Goal: Use online tool/utility: Utilize a website feature to perform a specific function

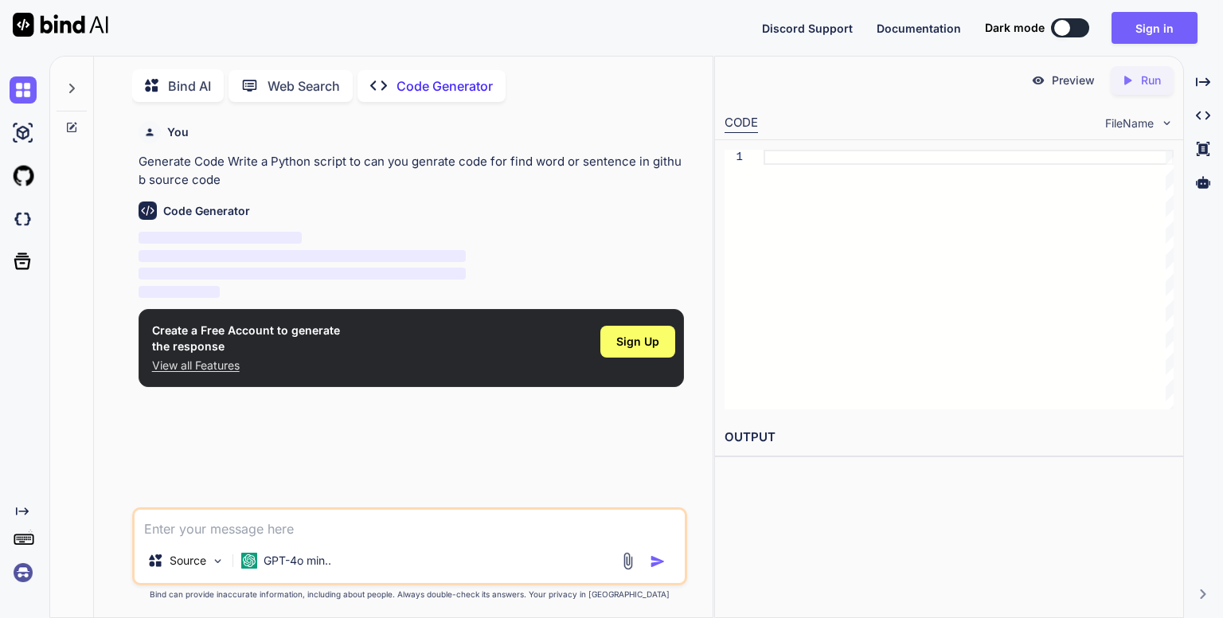
scroll to position [6, 0]
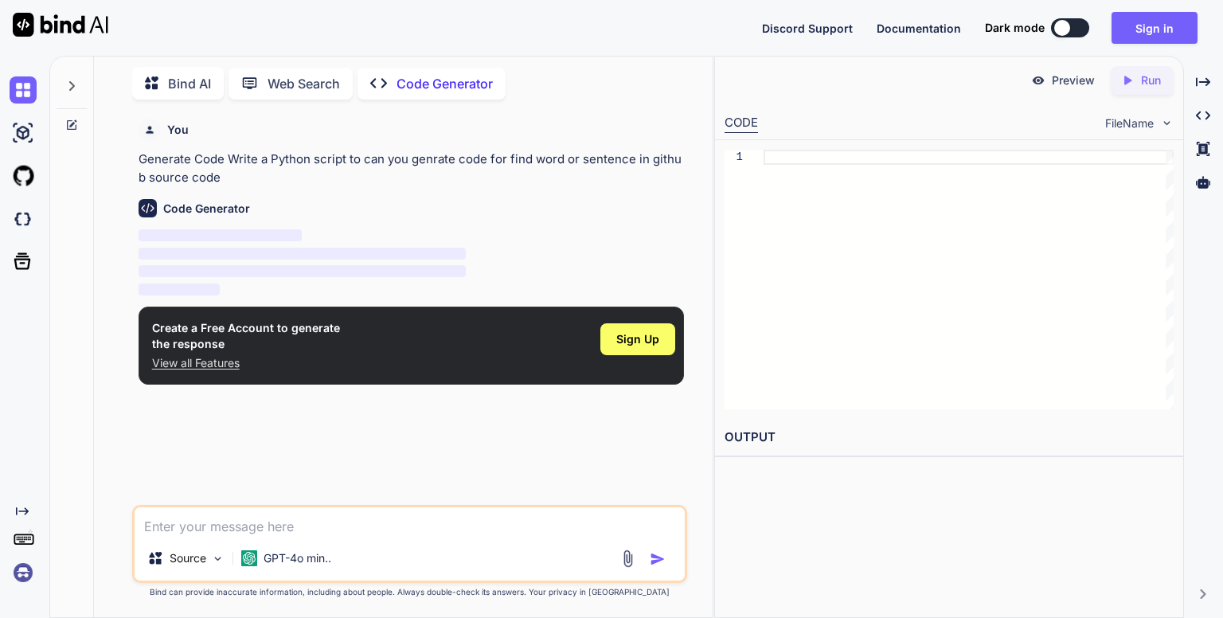
type textarea "x"
click at [622, 333] on span "Sign Up" at bounding box center [637, 339] width 43 height 16
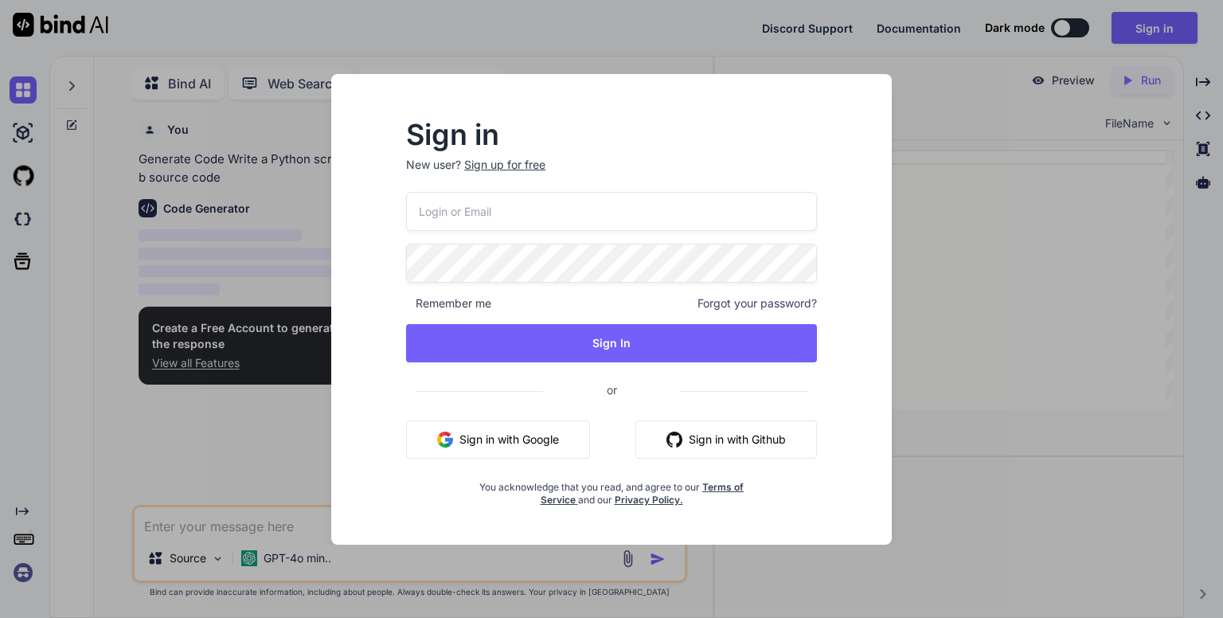
click at [501, 429] on button "Sign in with Google" at bounding box center [498, 440] width 184 height 38
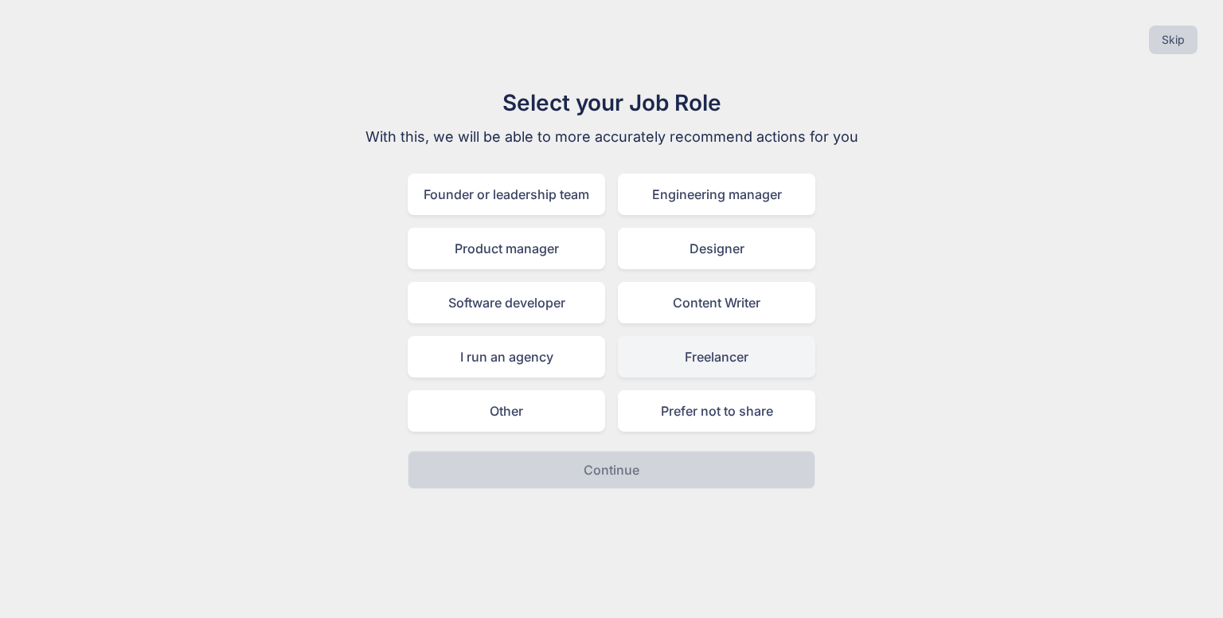
click at [656, 354] on div "Freelancer" at bounding box center [717, 356] width 198 height 41
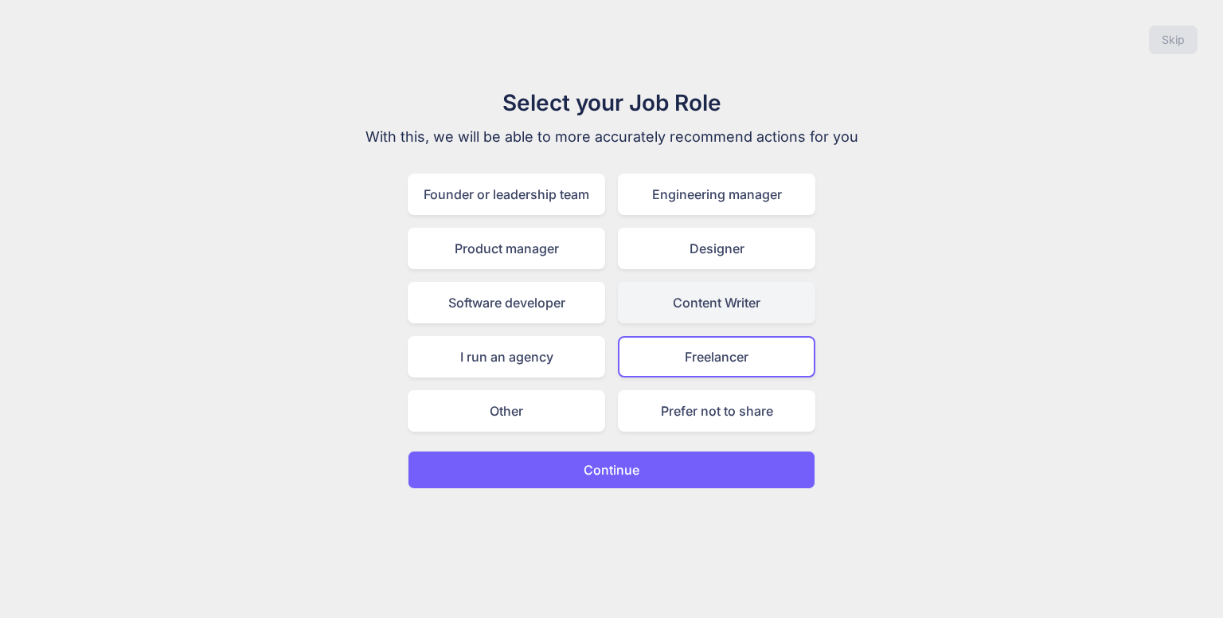
click at [653, 315] on div "Content Writer" at bounding box center [717, 302] width 198 height 41
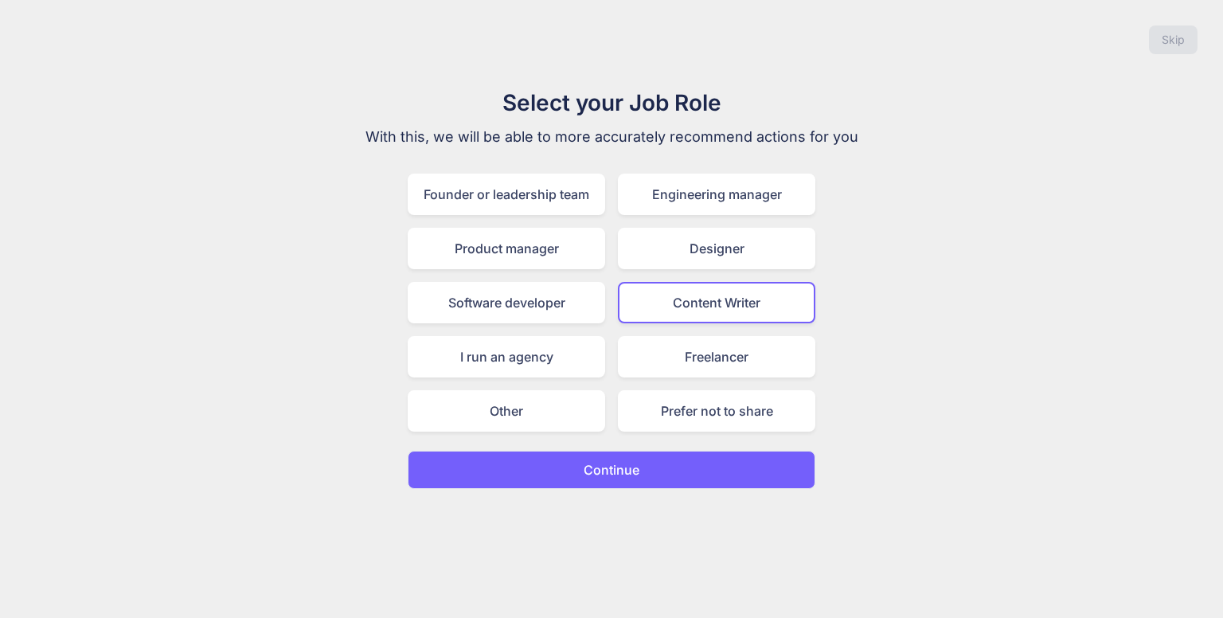
click at [648, 330] on div "Founder or leadership team Engineering manager Product manager Designer Softwar…" at bounding box center [612, 303] width 408 height 258
click at [645, 292] on div "Content Writer" at bounding box center [717, 302] width 198 height 41
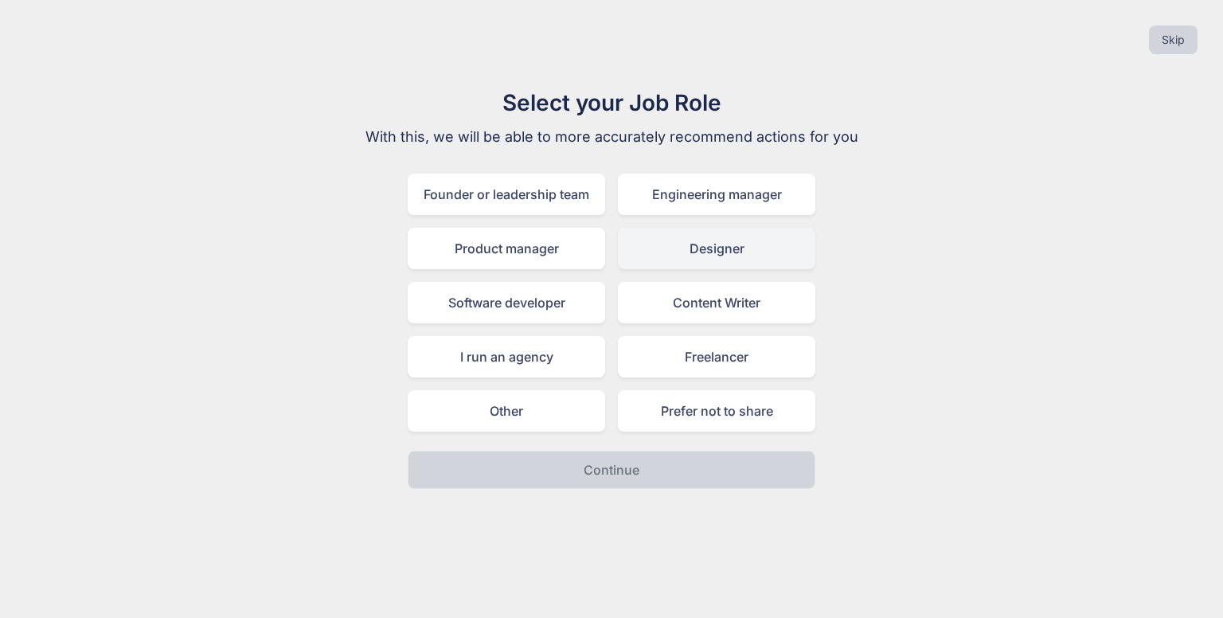
click at [656, 243] on div "Designer" at bounding box center [717, 248] width 198 height 41
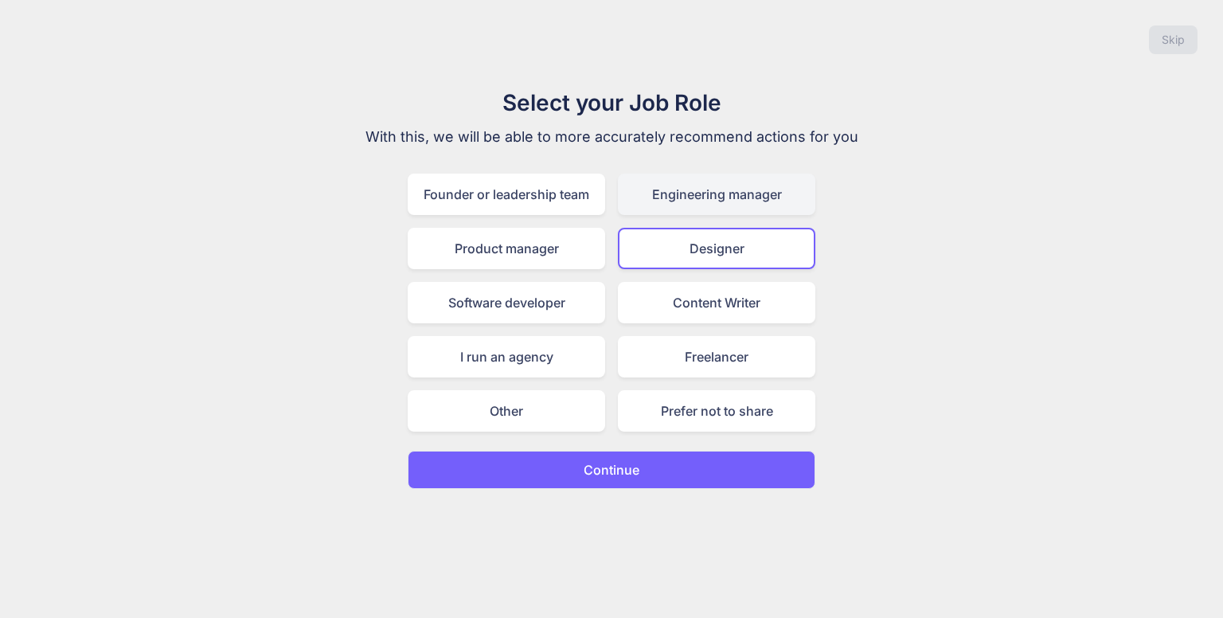
click at [657, 208] on div "Engineering manager" at bounding box center [717, 194] width 198 height 41
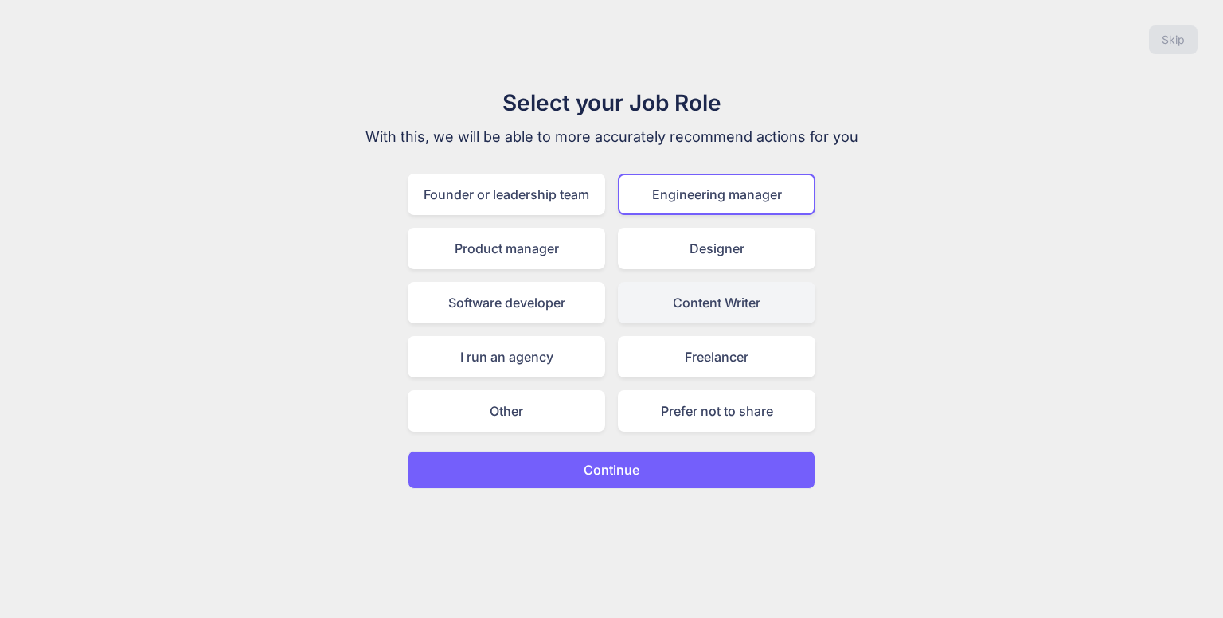
click at [663, 302] on div "Content Writer" at bounding box center [717, 302] width 198 height 41
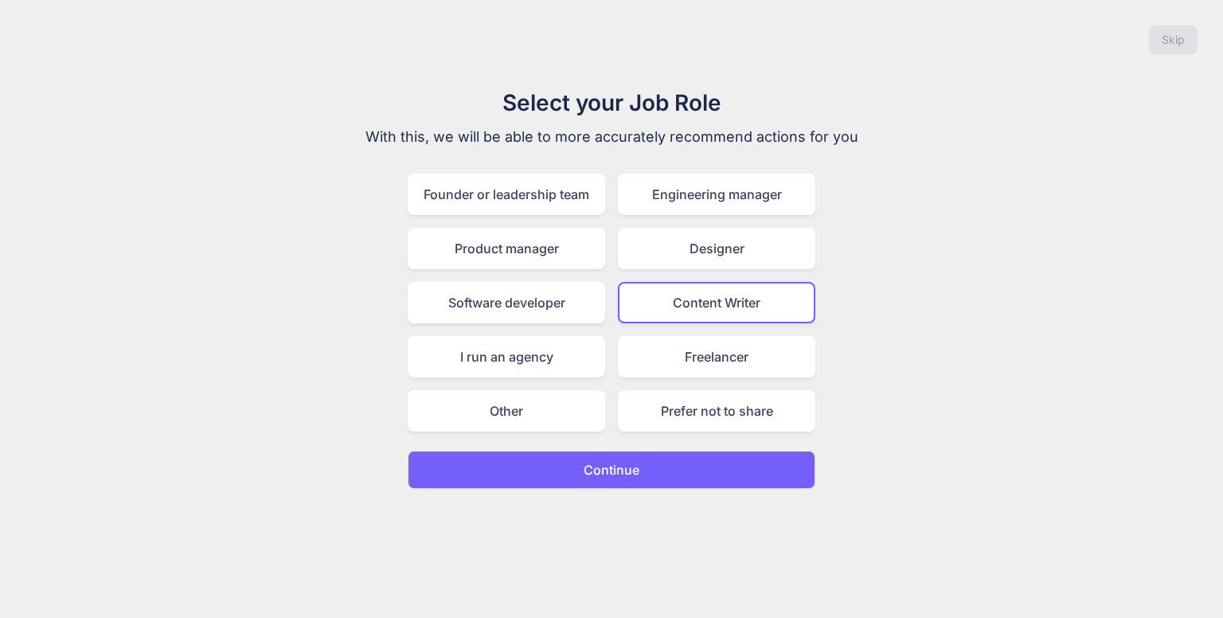
click at [659, 313] on div "Content Writer" at bounding box center [717, 302] width 198 height 41
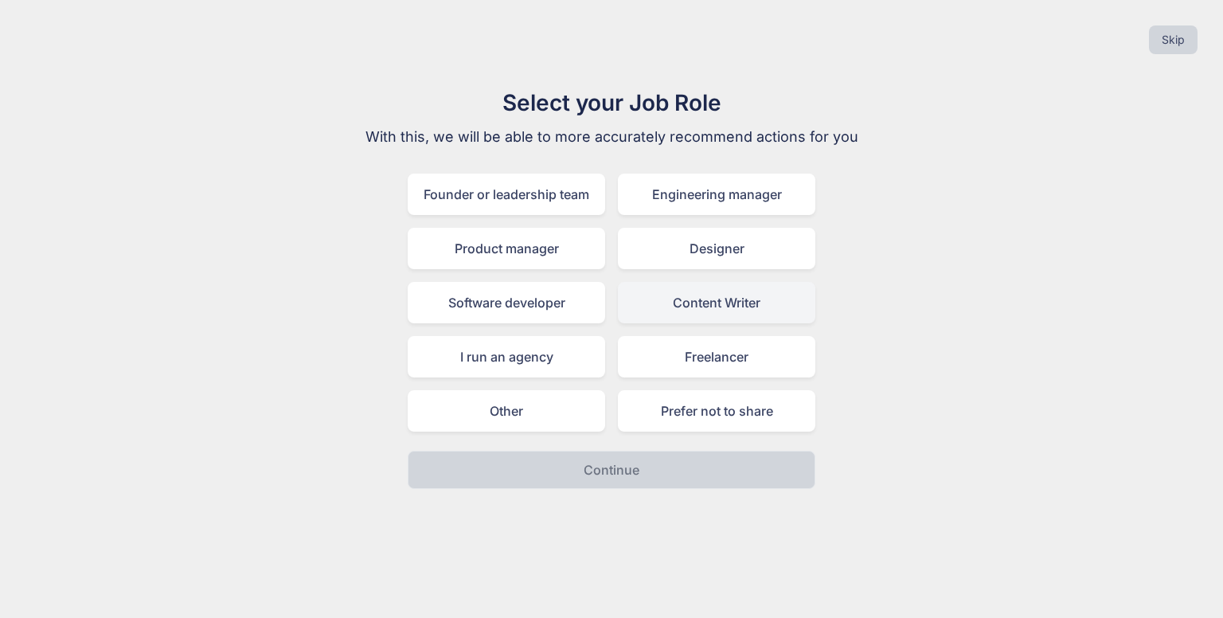
click at [662, 317] on div "Content Writer" at bounding box center [717, 302] width 198 height 41
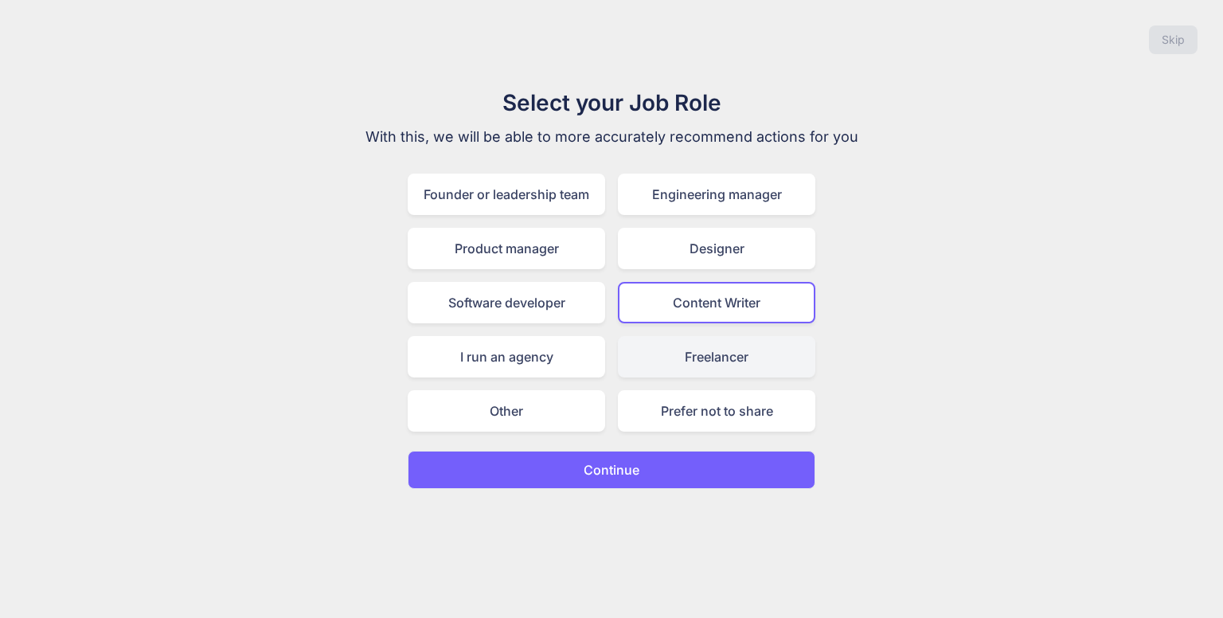
click at [655, 355] on div "Freelancer" at bounding box center [717, 356] width 198 height 41
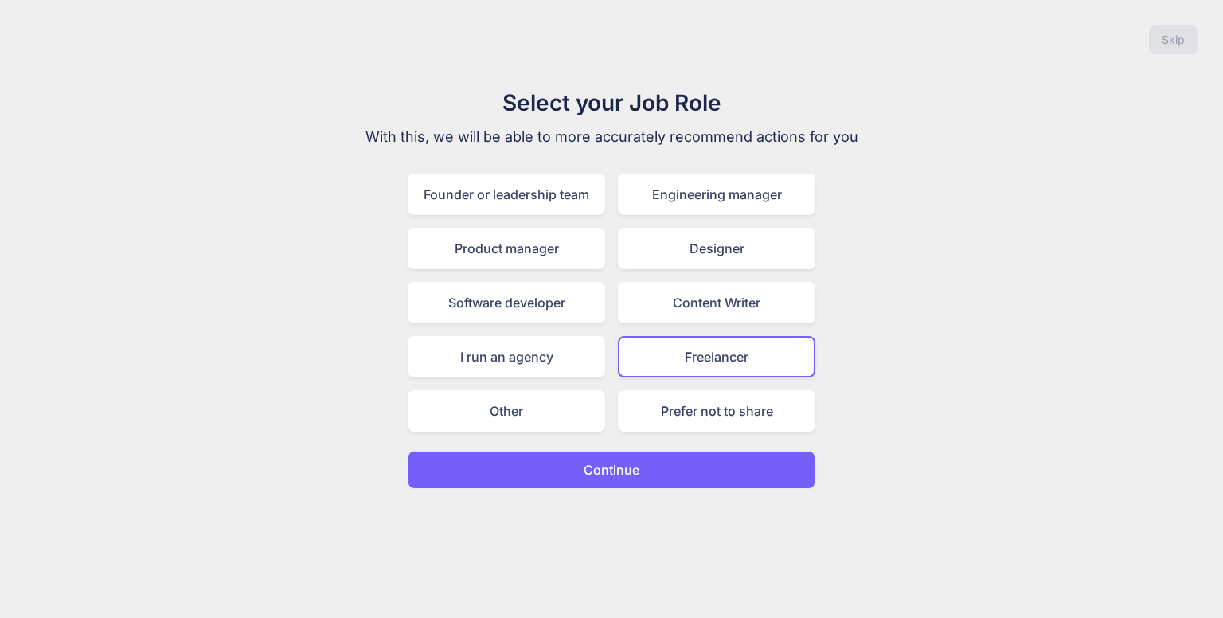
click at [566, 481] on button "Continue" at bounding box center [612, 470] width 408 height 38
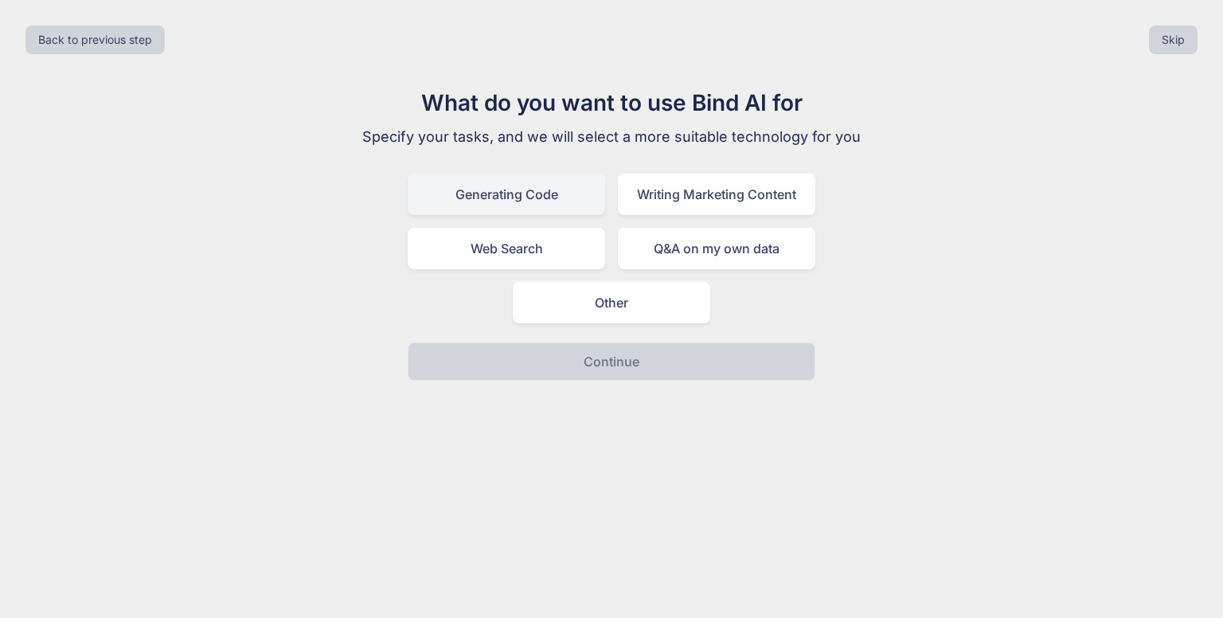
click at [522, 189] on div "Generating Code" at bounding box center [507, 194] width 198 height 41
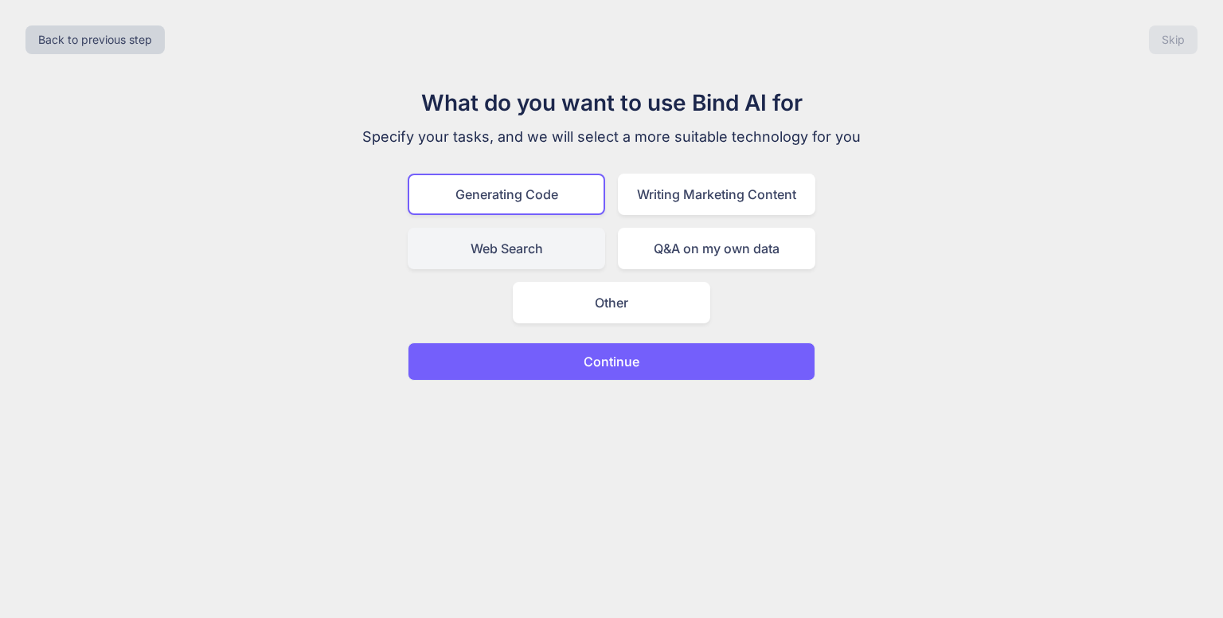
click at [557, 260] on div "Web Search" at bounding box center [507, 248] width 198 height 41
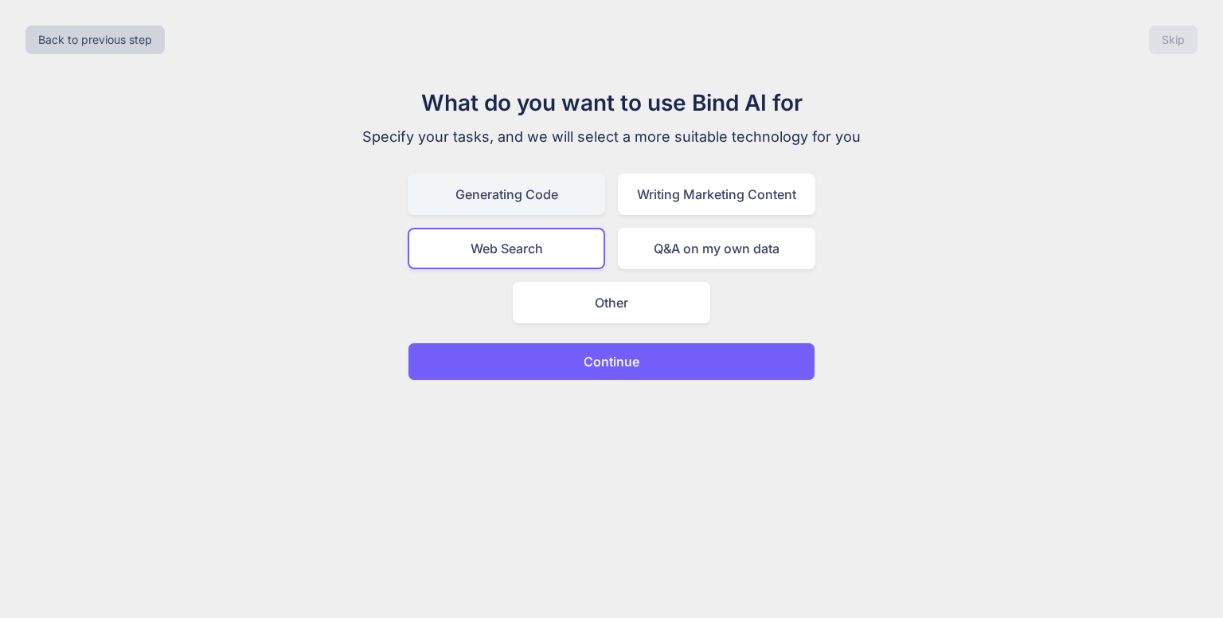
click at [564, 196] on div "Generating Code" at bounding box center [507, 194] width 198 height 41
click at [597, 353] on p "Continue" at bounding box center [612, 361] width 56 height 19
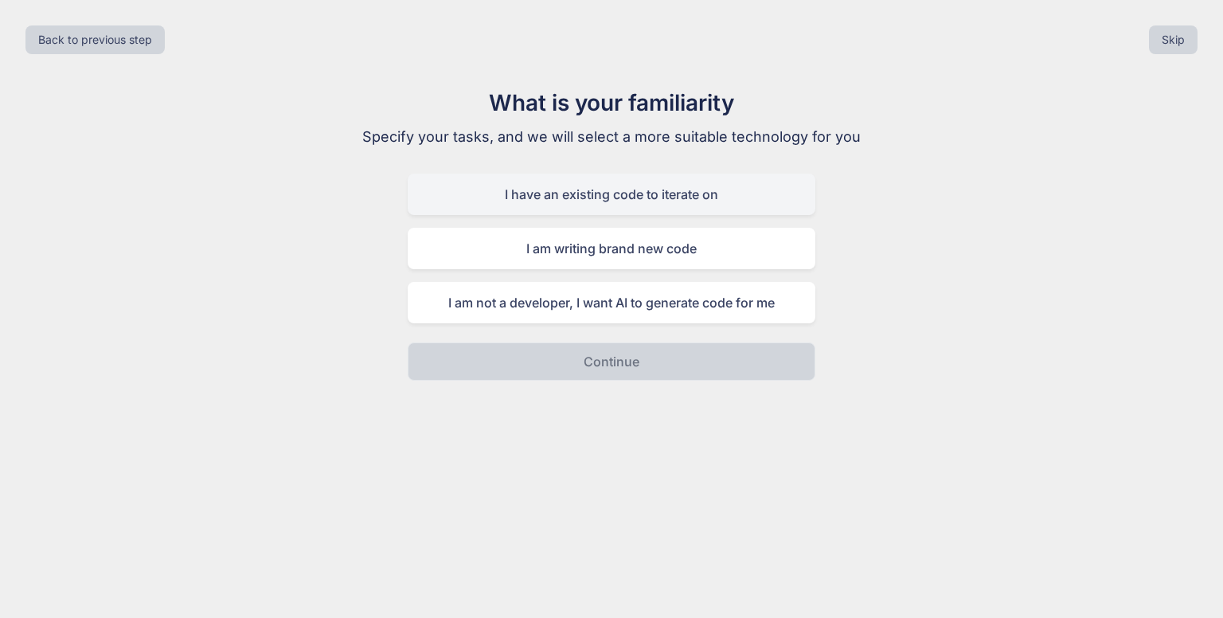
click at [588, 212] on div "I have an existing code to iterate on" at bounding box center [612, 194] width 408 height 41
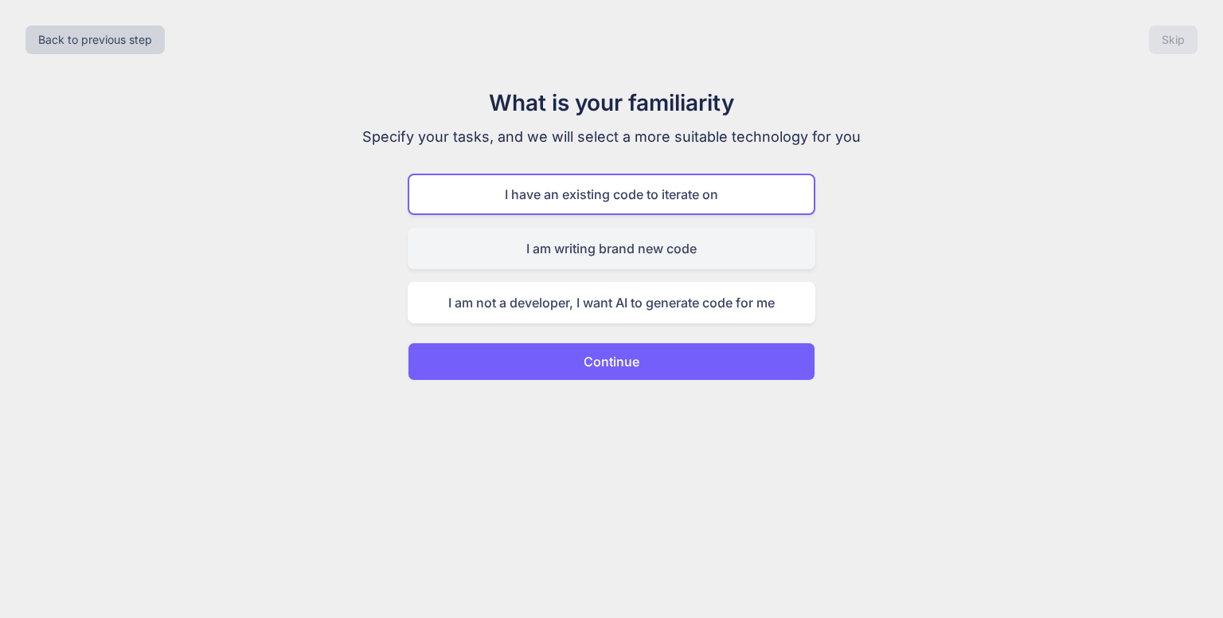
click at [577, 251] on div "I am writing brand new code" at bounding box center [612, 248] width 408 height 41
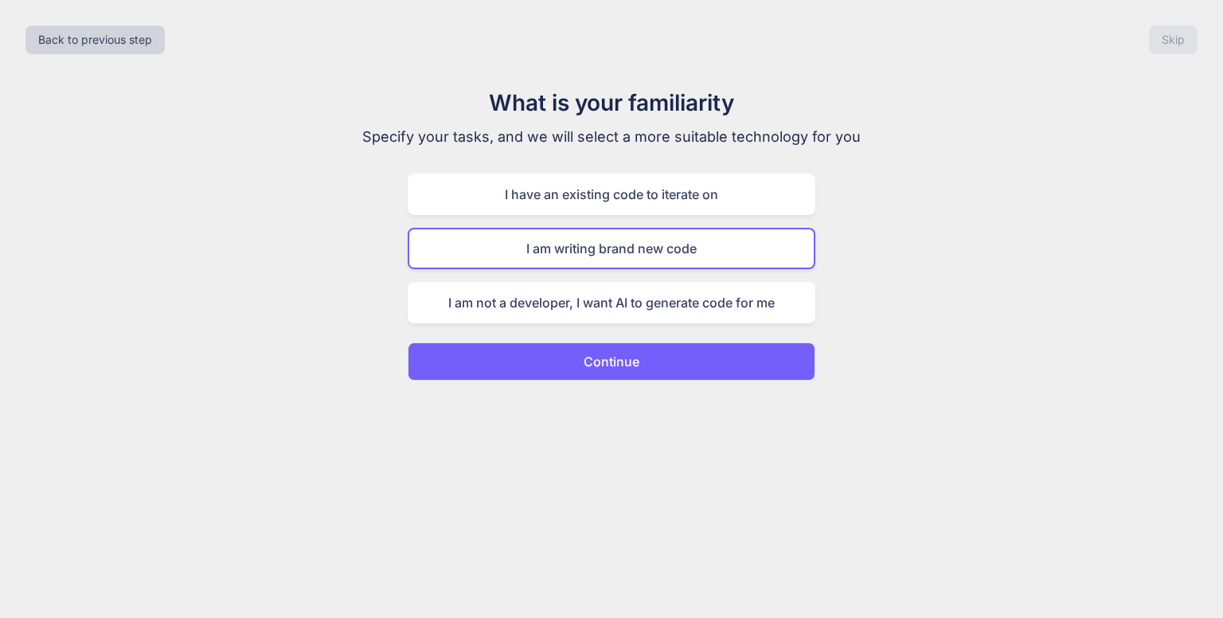
click at [589, 358] on p "Continue" at bounding box center [612, 361] width 56 height 19
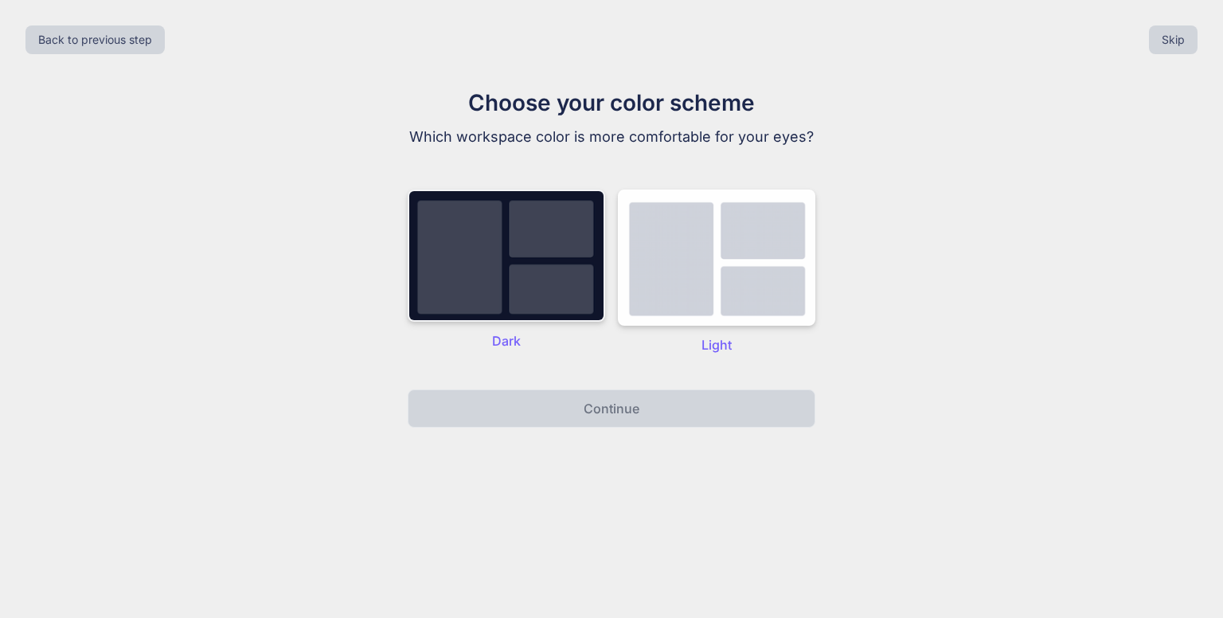
click at [549, 322] on img at bounding box center [507, 256] width 198 height 132
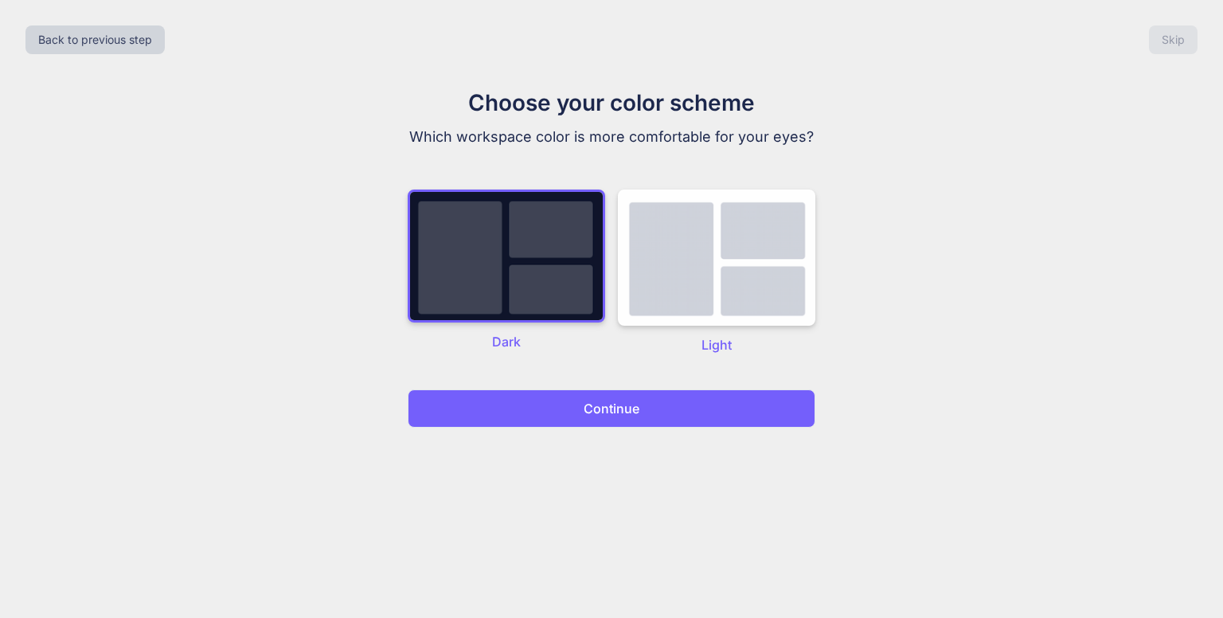
click at [571, 415] on button "Continue" at bounding box center [612, 408] width 408 height 38
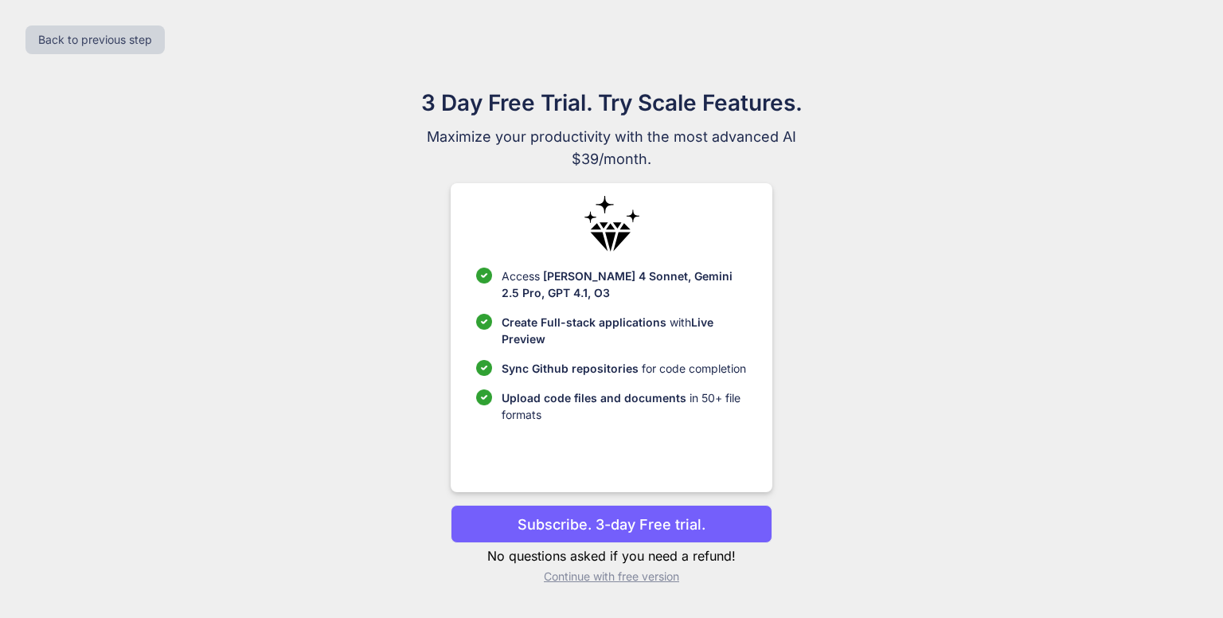
click at [554, 576] on p "Continue with free version" at bounding box center [611, 577] width 321 height 16
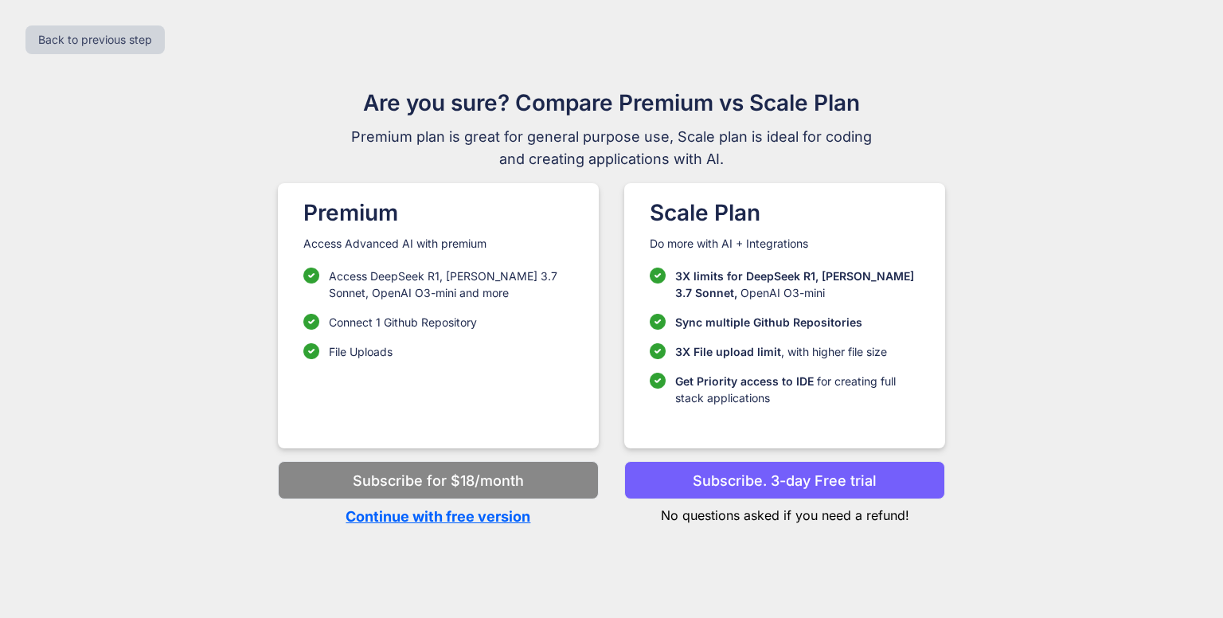
click at [473, 518] on p "Continue with free version" at bounding box center [438, 517] width 321 height 22
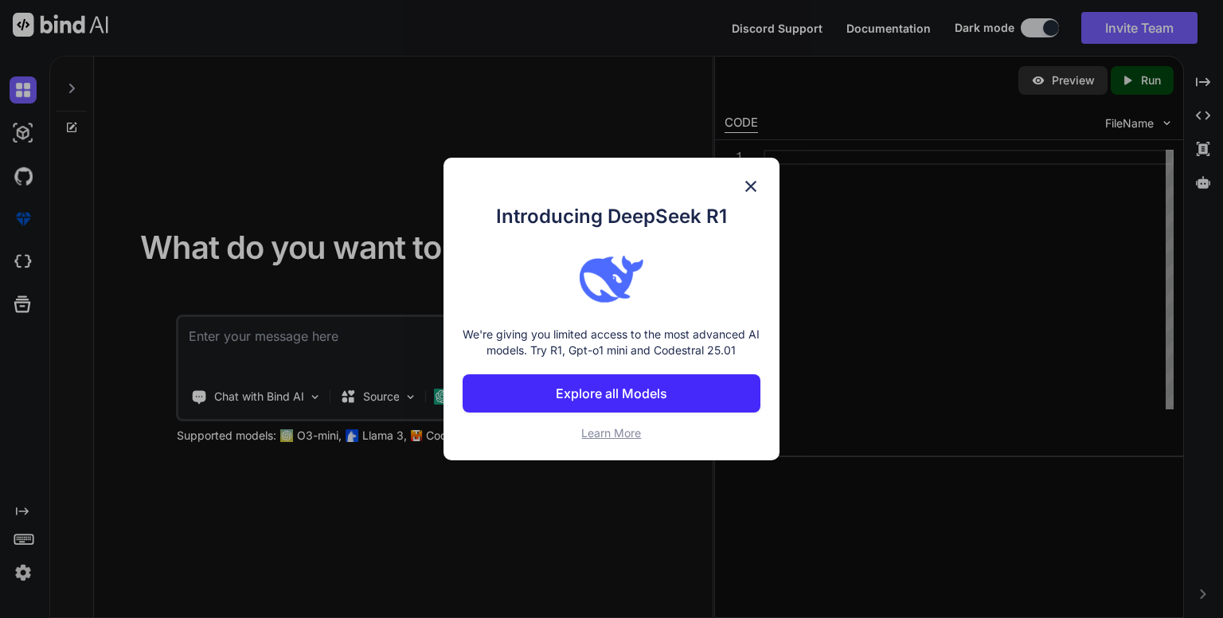
click at [757, 187] on img at bounding box center [750, 186] width 19 height 19
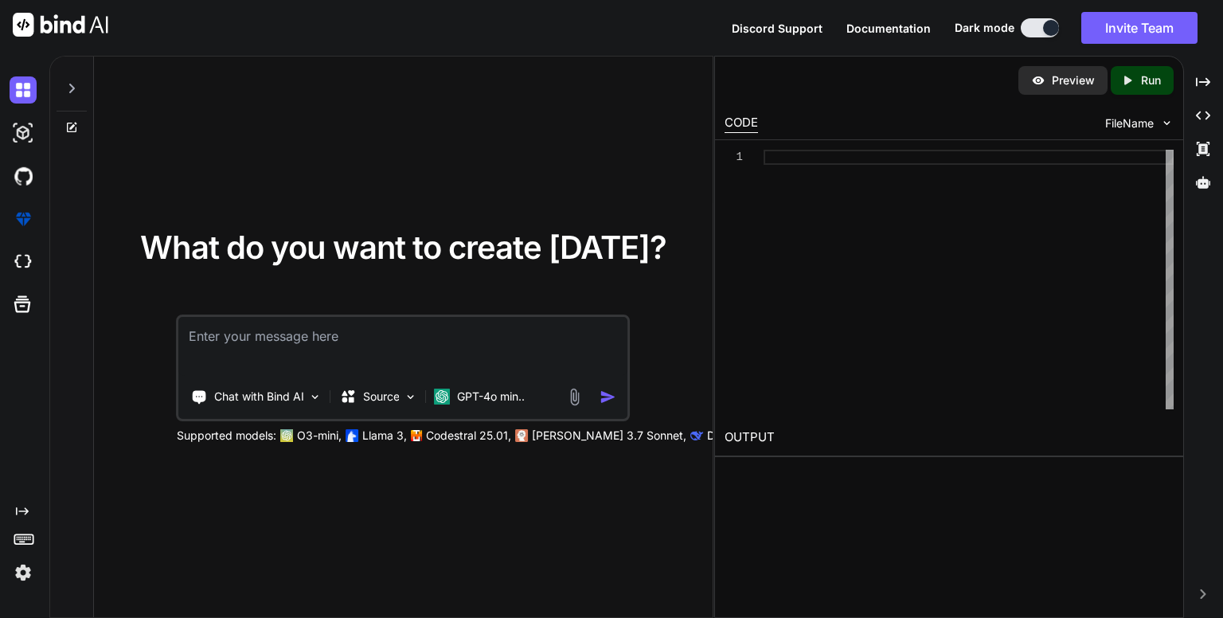
click at [485, 349] on textarea at bounding box center [403, 346] width 448 height 59
type textarea "write a code for find word or sentence on github sode"
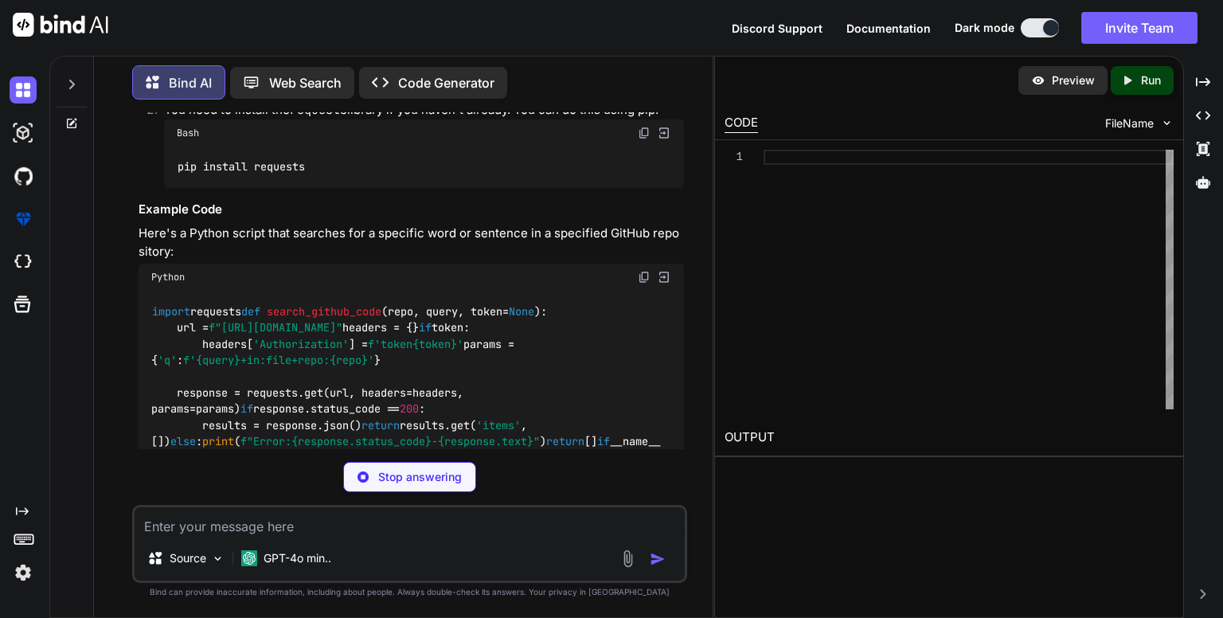
scroll to position [398, 0]
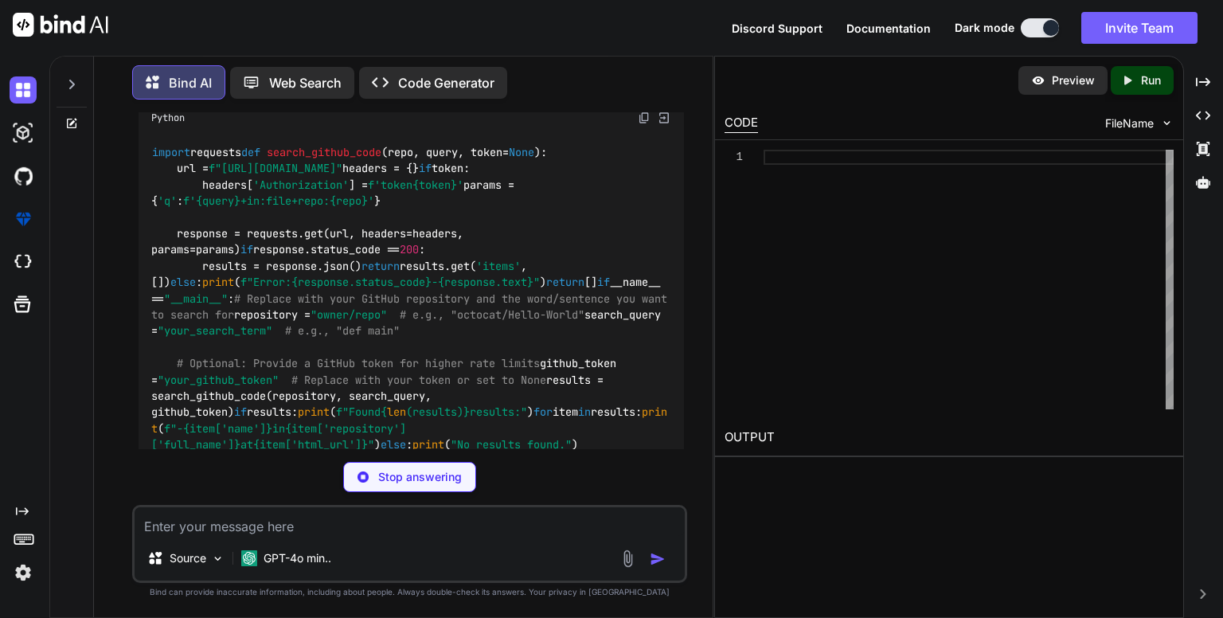
click at [640, 125] on div "Python" at bounding box center [412, 117] width 546 height 27
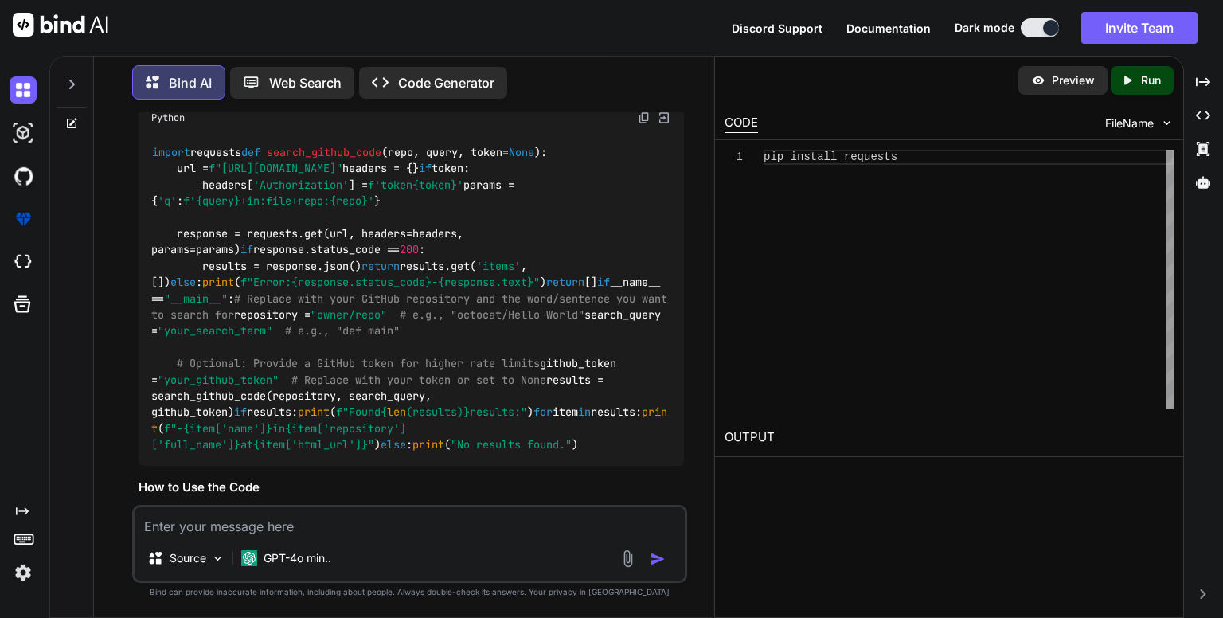
click at [640, 122] on img at bounding box center [644, 117] width 13 height 13
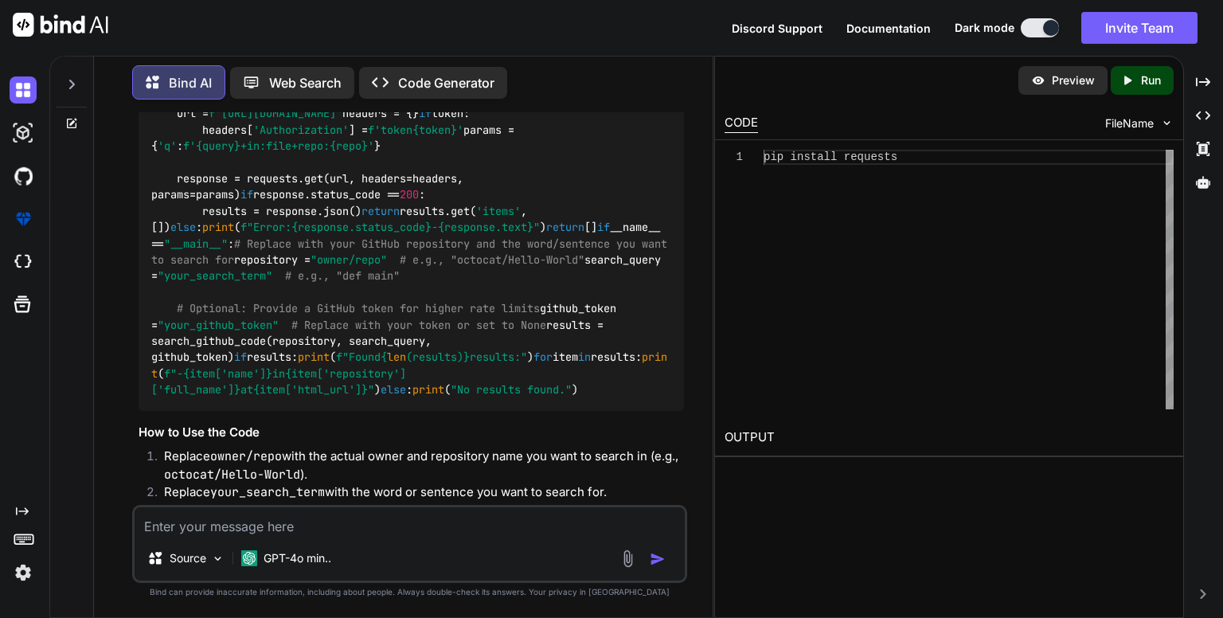
scroll to position [294, 0]
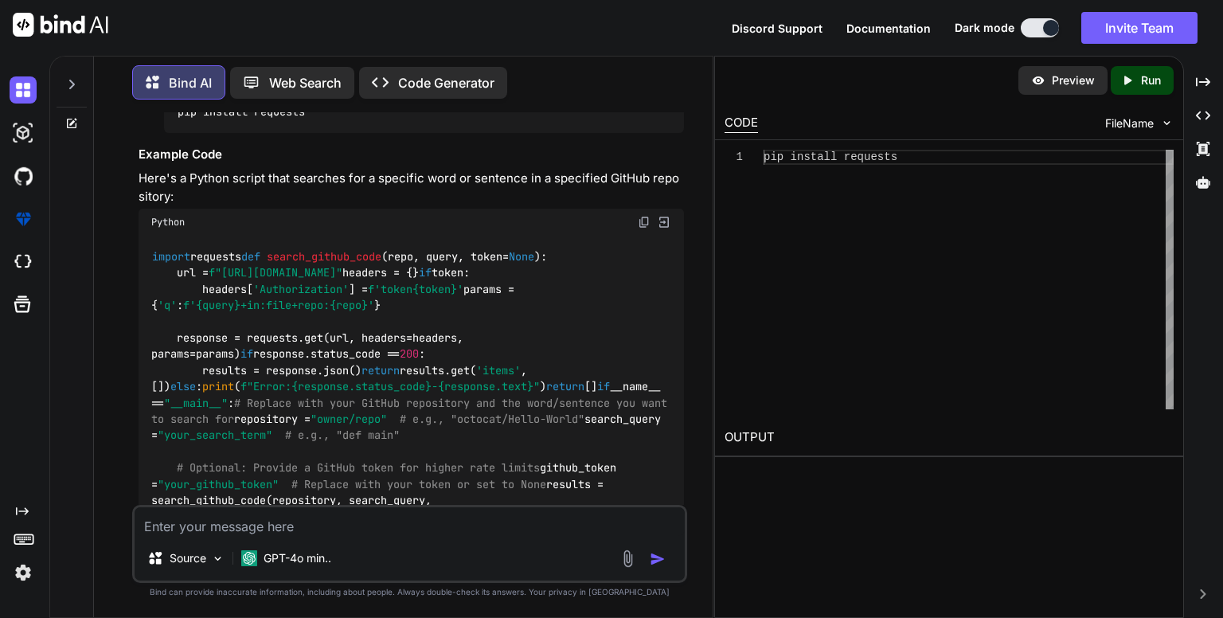
click at [792, 215] on div "pip install requests" at bounding box center [969, 280] width 410 height 260
click at [908, 171] on div "pip install requests" at bounding box center [969, 280] width 410 height 260
click at [915, 164] on div "pip install requests" at bounding box center [969, 280] width 410 height 260
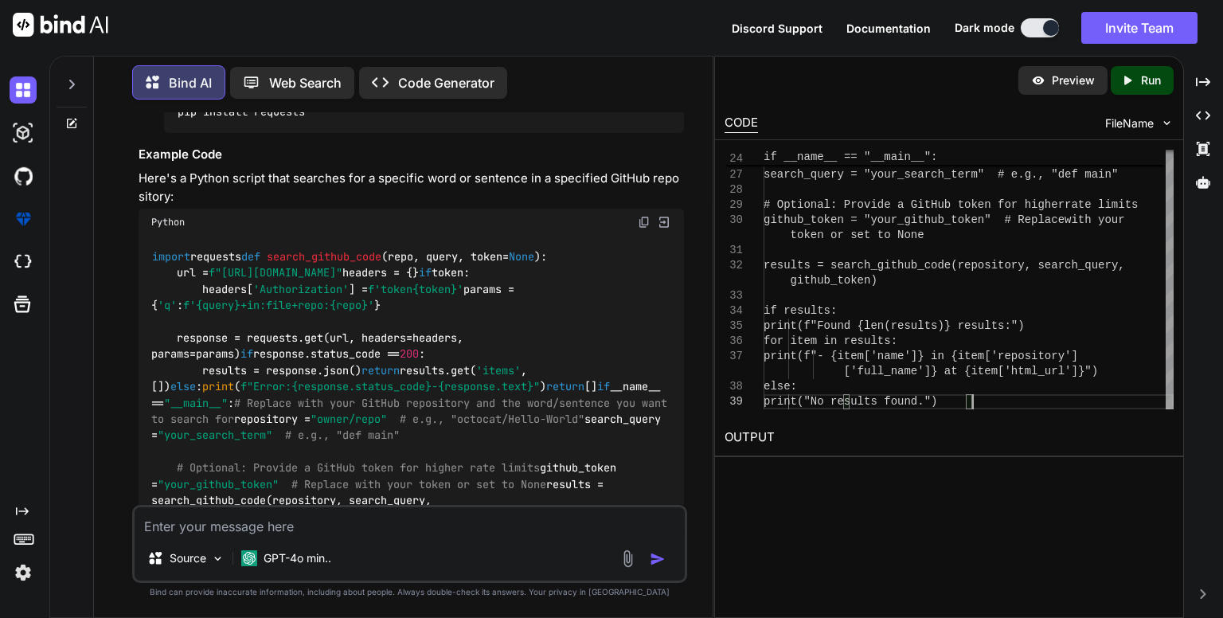
type textarea "['full_name']} at {item['html_url']}") else: print("No results found.")"
click at [1117, 90] on div "Created with Pixso. Run" at bounding box center [1142, 80] width 63 height 29
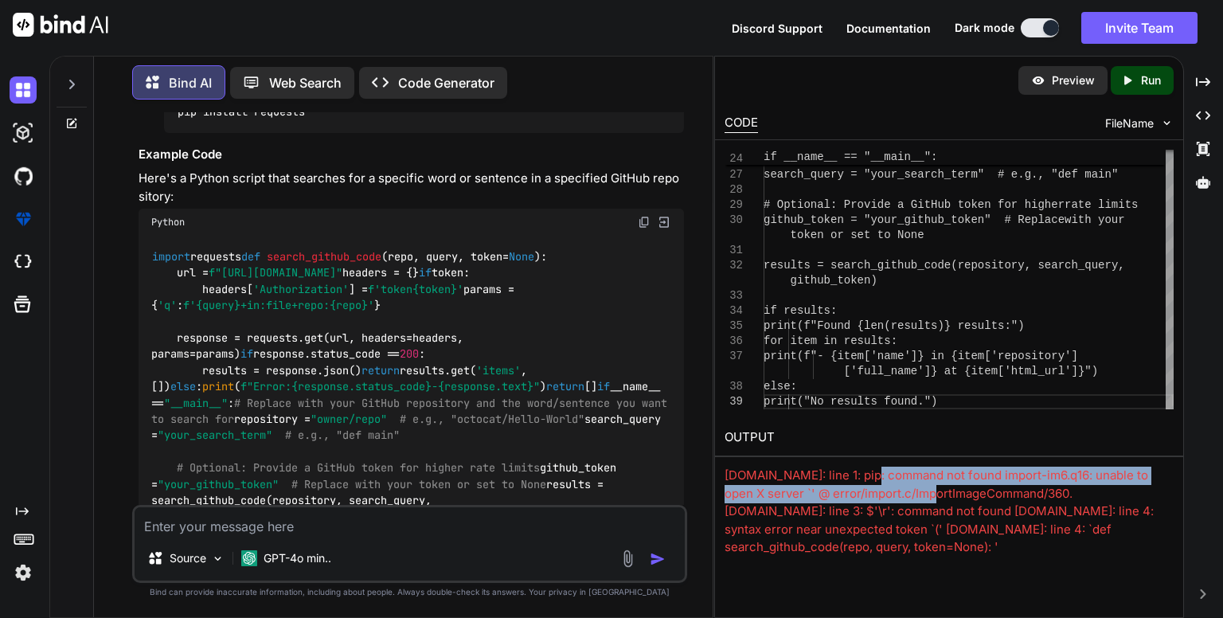
drag, startPoint x: 886, startPoint y: 485, endPoint x: 914, endPoint y: 490, distance: 27.5
click at [914, 490] on div "[DOMAIN_NAME]: line 1: pip: command not found import-im6.q16: unable to open X …" at bounding box center [949, 512] width 449 height 90
click at [949, 558] on div "Preview Created with Pixso. Run CODE FileName 26 27 28 29 30 31 32 33 34 35 36 …" at bounding box center [949, 337] width 470 height 562
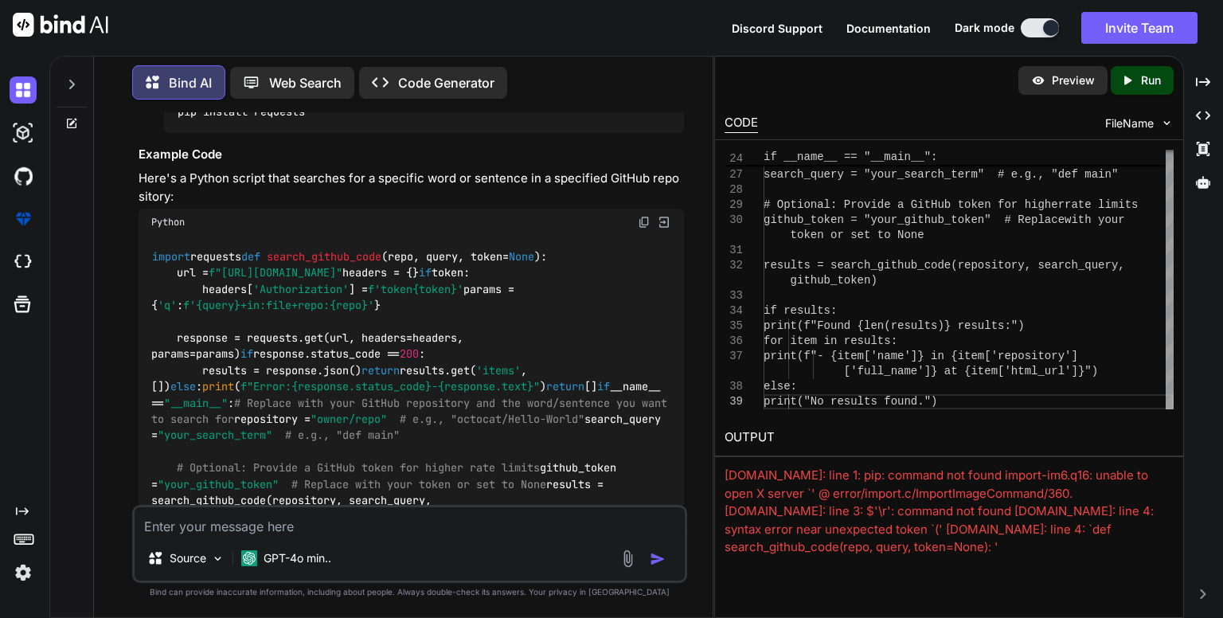
click at [968, 539] on div "Preview Created with Pixso. Run CODE FileName 26 27 28 29 30 31 32 33 34 35 36 …" at bounding box center [949, 337] width 470 height 562
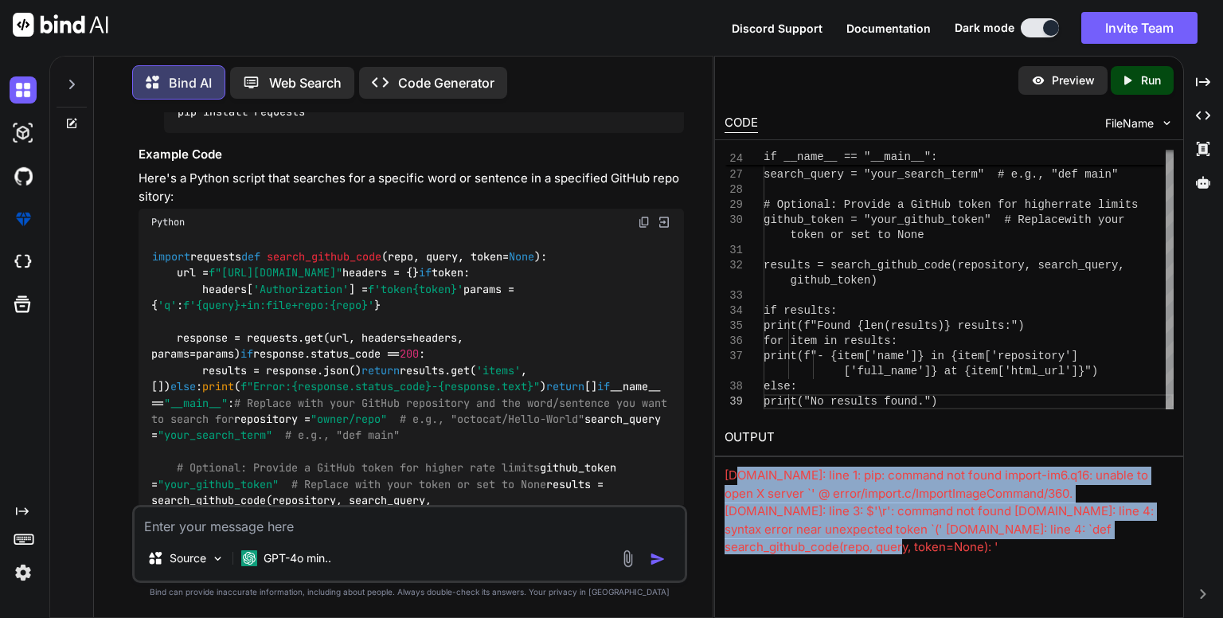
drag, startPoint x: 1112, startPoint y: 568, endPoint x: 745, endPoint y: 475, distance: 377.8
click at [740, 475] on div "Preview Created with Pixso. Run CODE FileName 26 27 28 29 30 31 32 33 34 35 36 …" at bounding box center [949, 337] width 470 height 562
click at [927, 533] on div "[DOMAIN_NAME]: line 1: pip: command not found import-im6.q16: unable to open X …" at bounding box center [949, 512] width 449 height 90
drag, startPoint x: 1118, startPoint y: 558, endPoint x: 811, endPoint y: 475, distance: 318.4
click at [811, 475] on div "Preview Created with Pixso. Run CODE FileName 26 27 28 29 30 31 32 33 34 35 36 …" at bounding box center [949, 337] width 470 height 562
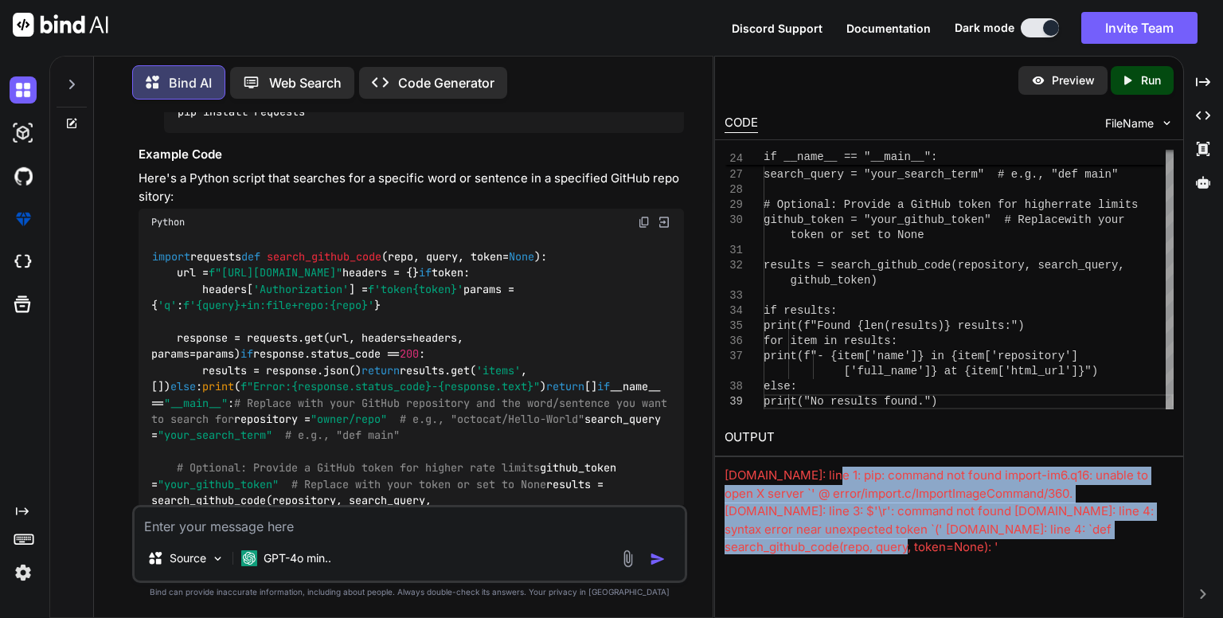
click at [1027, 581] on div "Preview Created with Pixso. Run CODE FileName 26 27 28 29 30 31 32 33 34 35 36 …" at bounding box center [949, 337] width 470 height 562
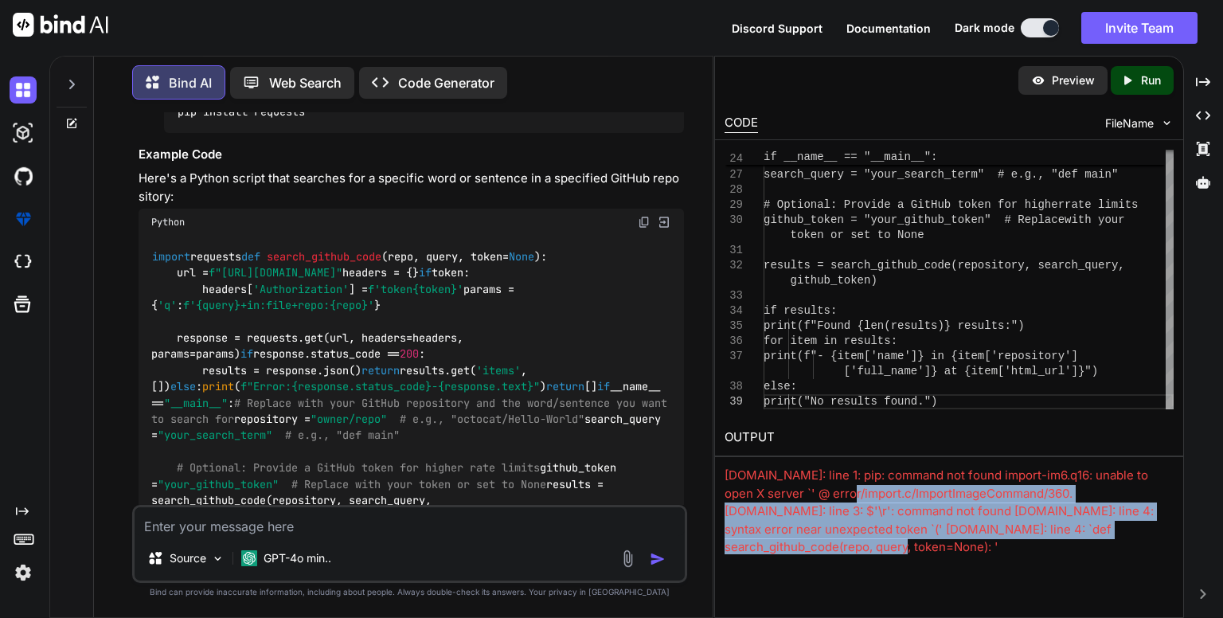
drag, startPoint x: 1128, startPoint y: 523, endPoint x: 831, endPoint y: 487, distance: 299.3
click at [831, 487] on div "[DOMAIN_NAME]: line 1: pip: command not found import-im6.q16: unable to open X …" at bounding box center [949, 512] width 449 height 90
click at [949, 536] on div "[DOMAIN_NAME]: line 1: pip: command not found import-im6.q16: unable to open X …" at bounding box center [949, 512] width 449 height 90
click at [880, 542] on div "Preview Created with Pixso. Run CODE FileName 26 27 28 29 30 31 32 33 34 35 36 …" at bounding box center [949, 337] width 470 height 562
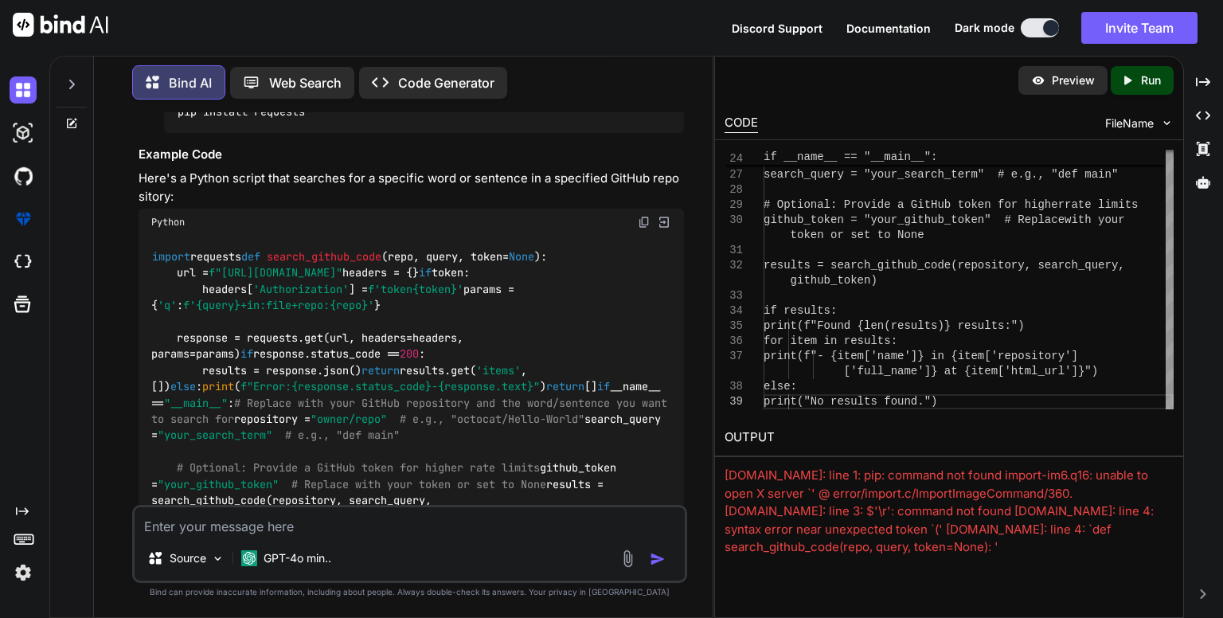
drag, startPoint x: 874, startPoint y: 533, endPoint x: 855, endPoint y: 522, distance: 21.4
click at [868, 528] on div "[DOMAIN_NAME]: line 1: pip: command not found import-im6.q16: unable to open X …" at bounding box center [949, 512] width 449 height 90
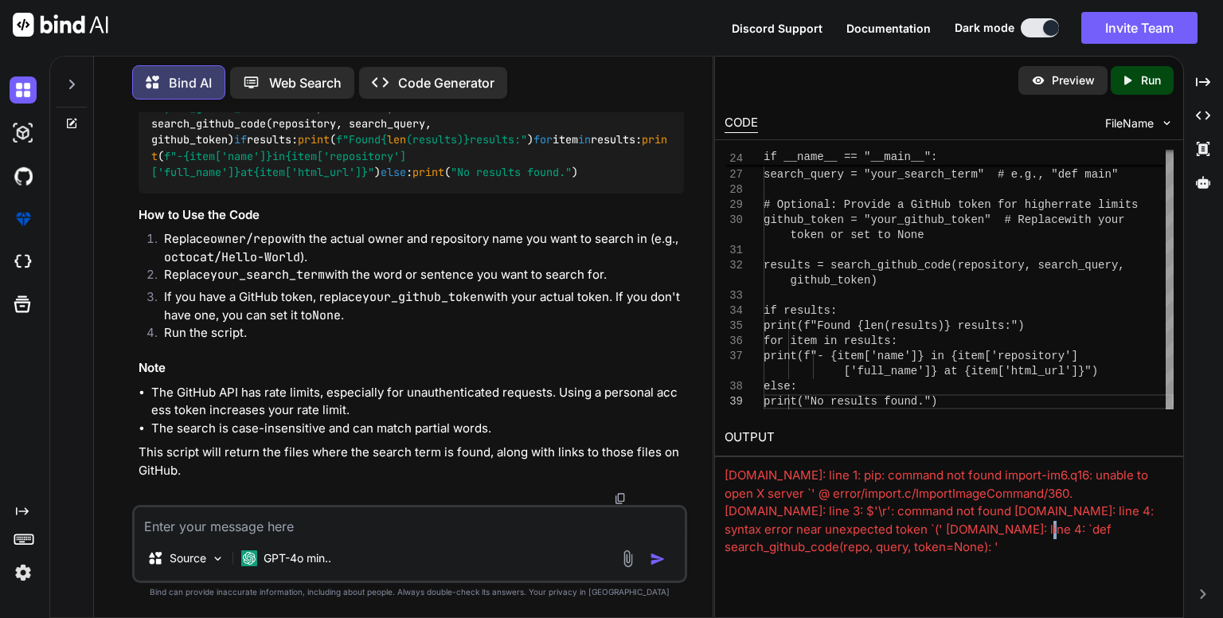
scroll to position [1011, 0]
